Goal: Navigation & Orientation: Find specific page/section

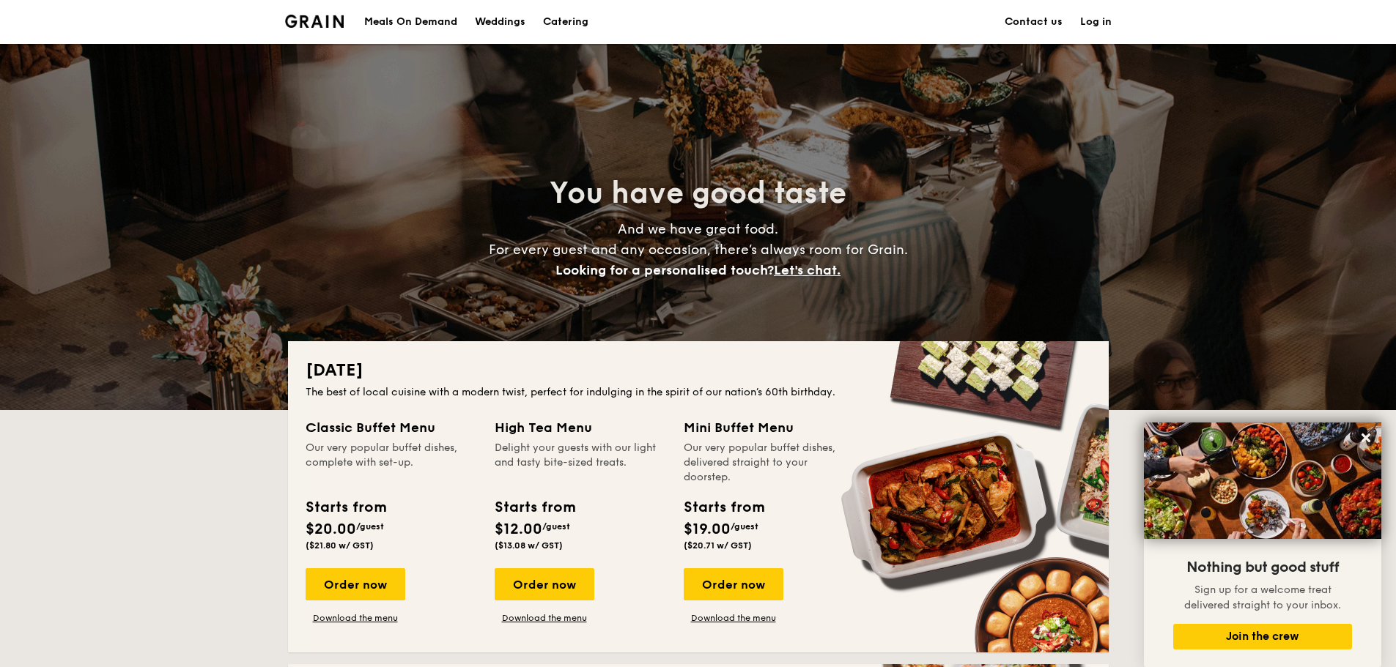
click at [430, 18] on div "Meals On Demand" at bounding box center [410, 22] width 93 height 44
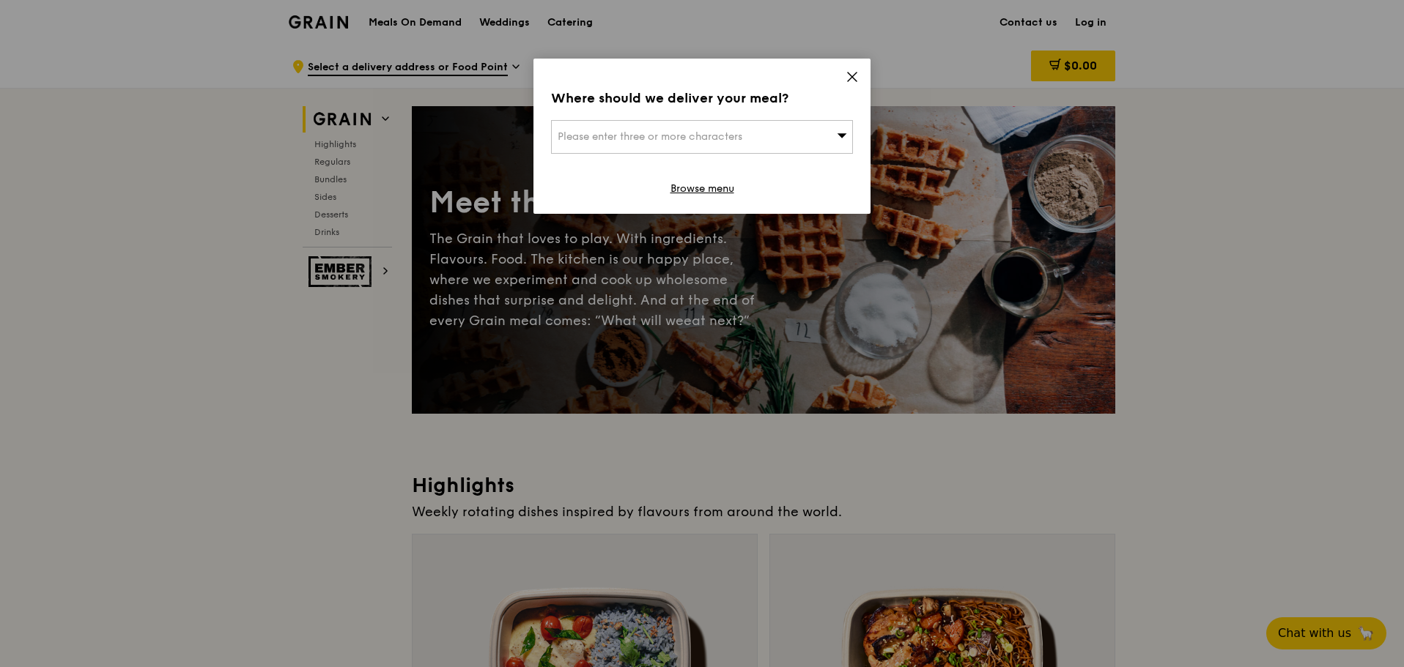
click at [847, 84] on span at bounding box center [851, 79] width 13 height 16
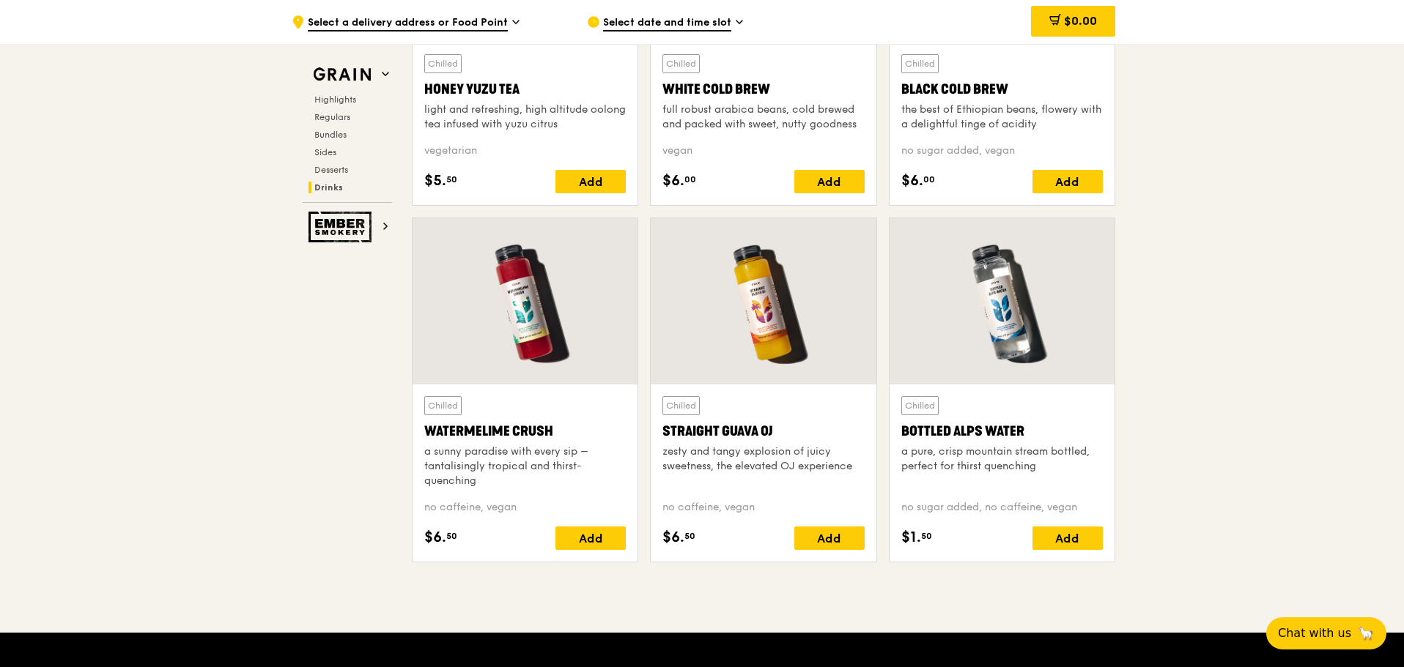
scroll to position [6014, 0]
